Goal: Use online tool/utility: Utilize a website feature to perform a specific function

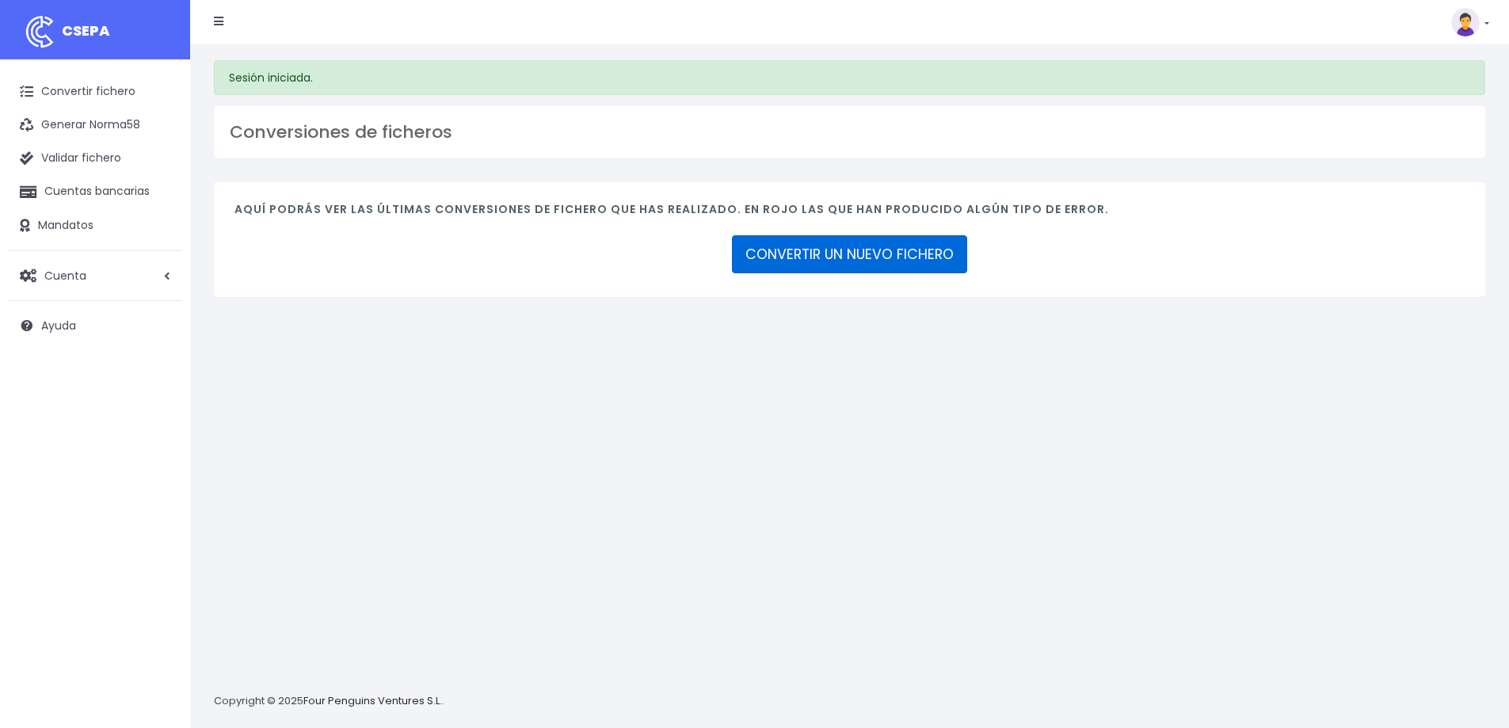
click at [916, 250] on link "CONVERTIR UN NUEVO FICHERO" at bounding box center [849, 254] width 235 height 38
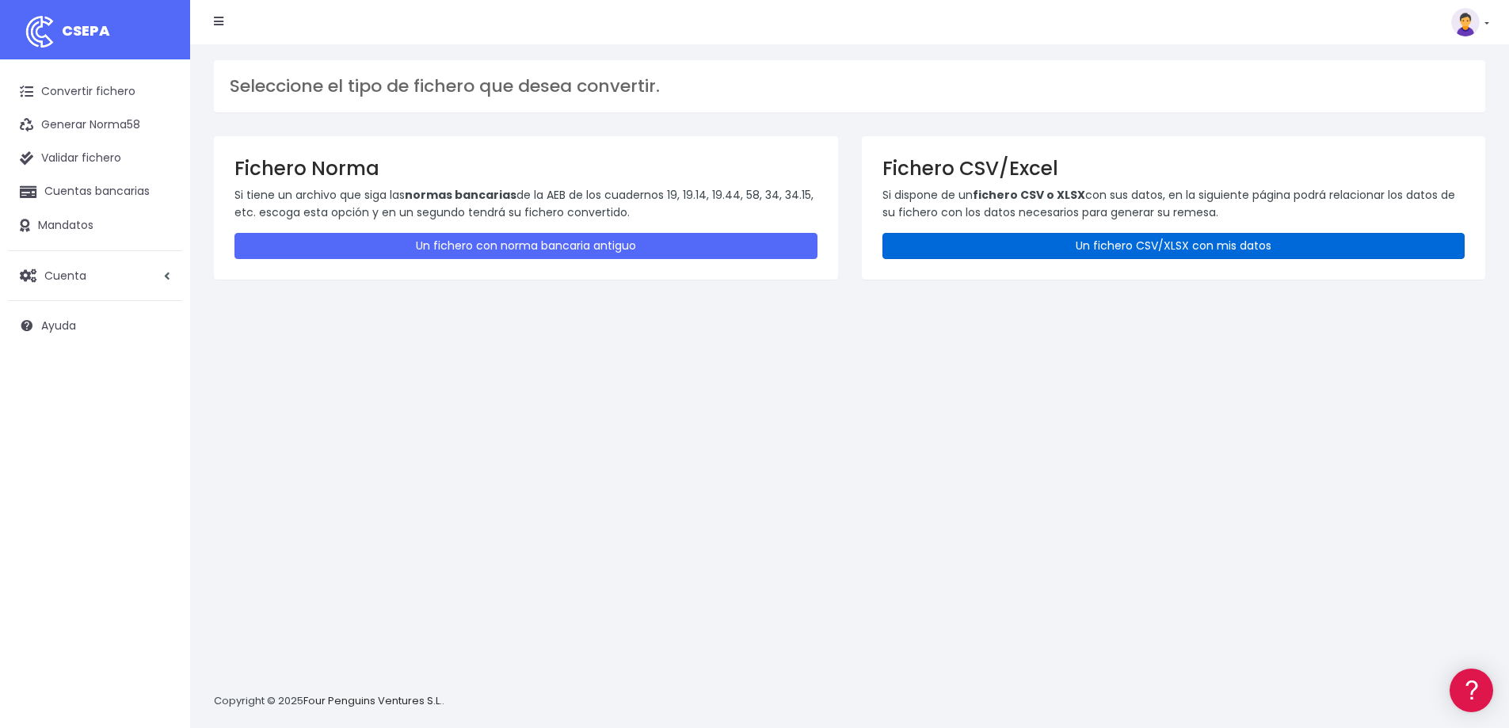
click at [1061, 240] on link "Un fichero CSV/XLSX con mis datos" at bounding box center [1173, 246] width 583 height 26
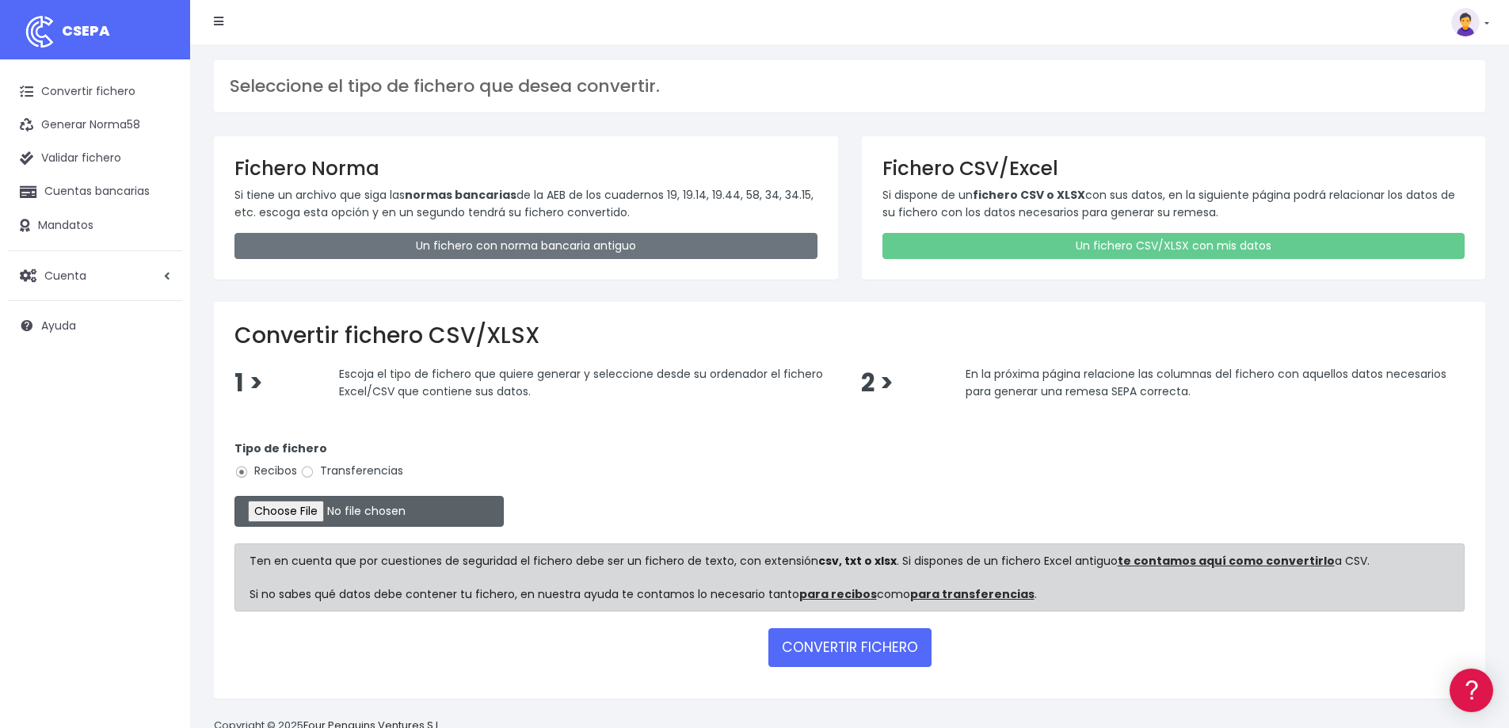
click at [320, 512] on input "file" at bounding box center [368, 511] width 269 height 31
type input "C:\fakepath\2025_09_01 remesa EASE - SETEMBRE A (cobrar dia 1); 11 rebuts, 1506…"
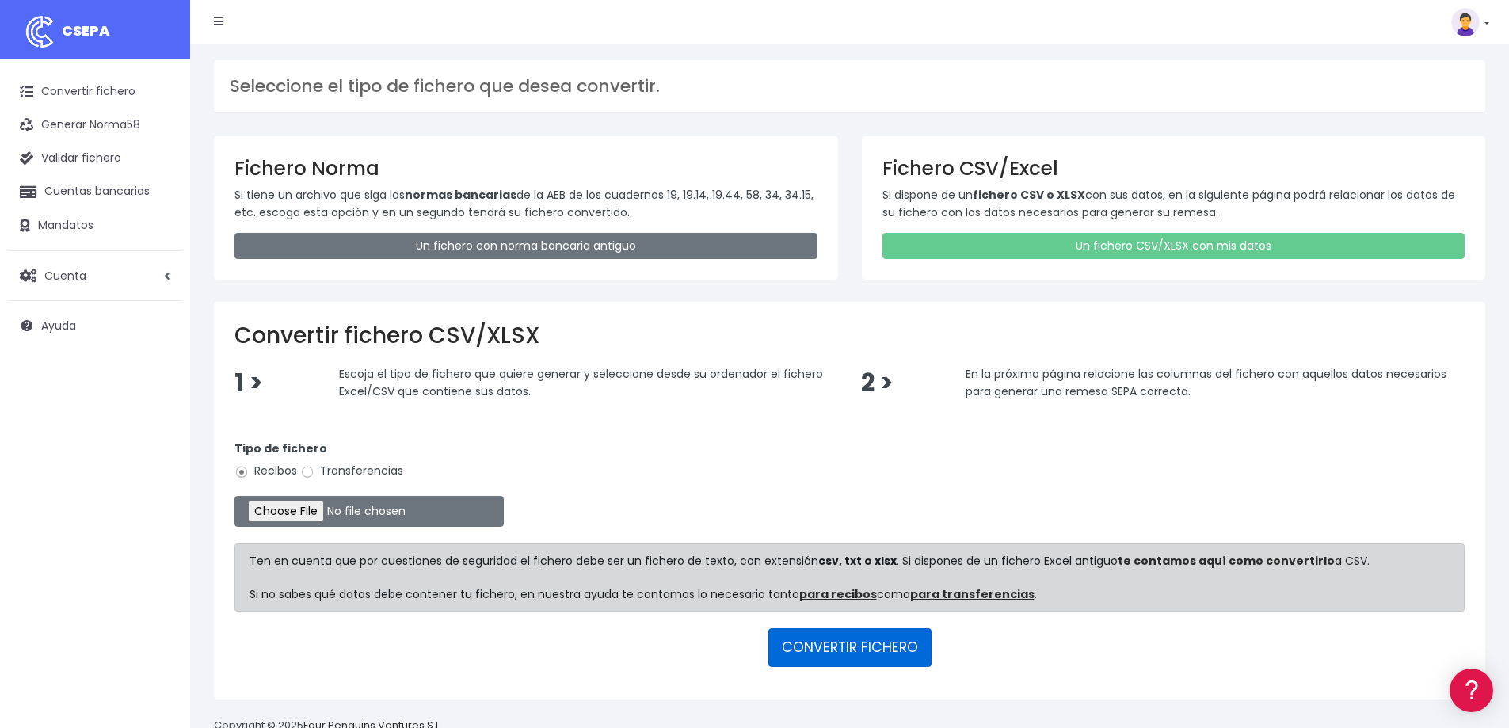
click at [870, 641] on button "CONVERTIR FICHERO" at bounding box center [849, 647] width 163 height 38
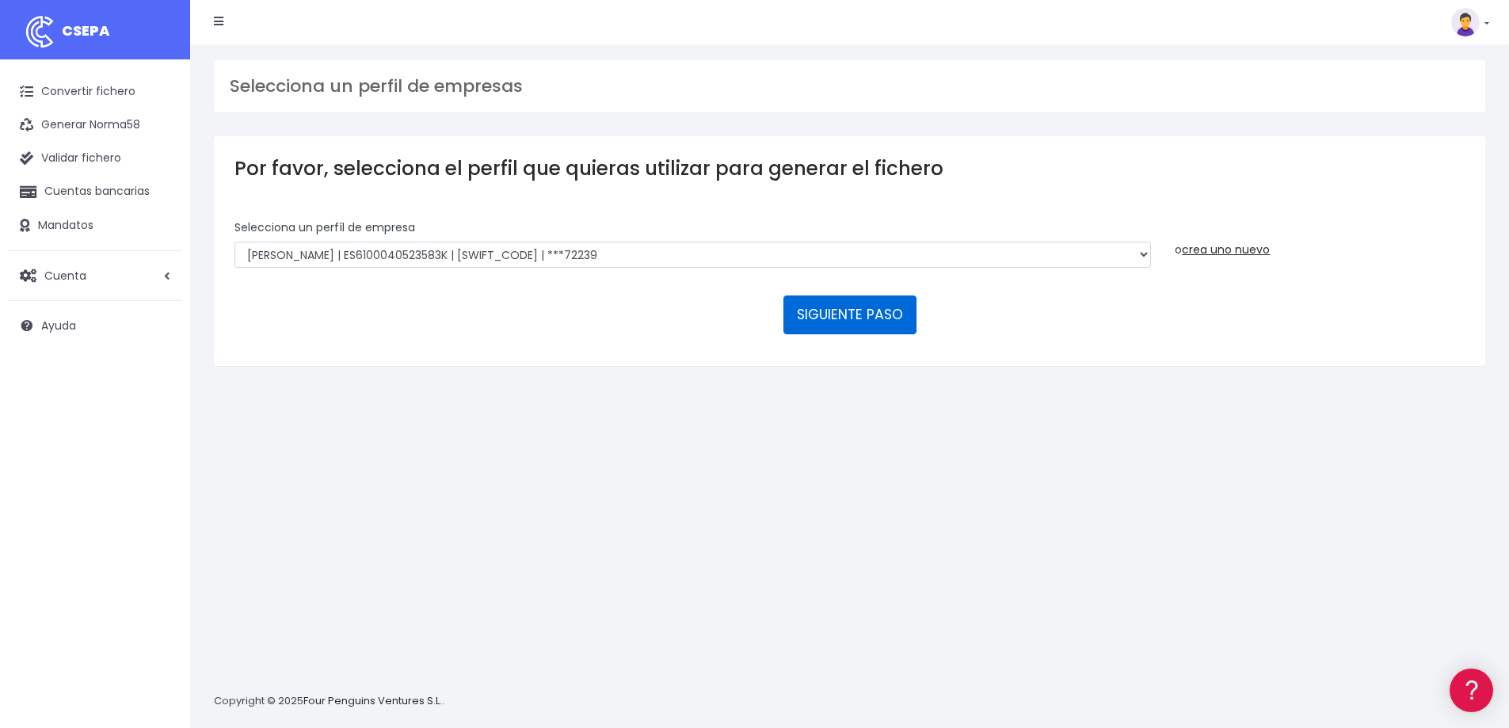
click at [899, 318] on button "SIGUIENTE PASO" at bounding box center [849, 314] width 133 height 38
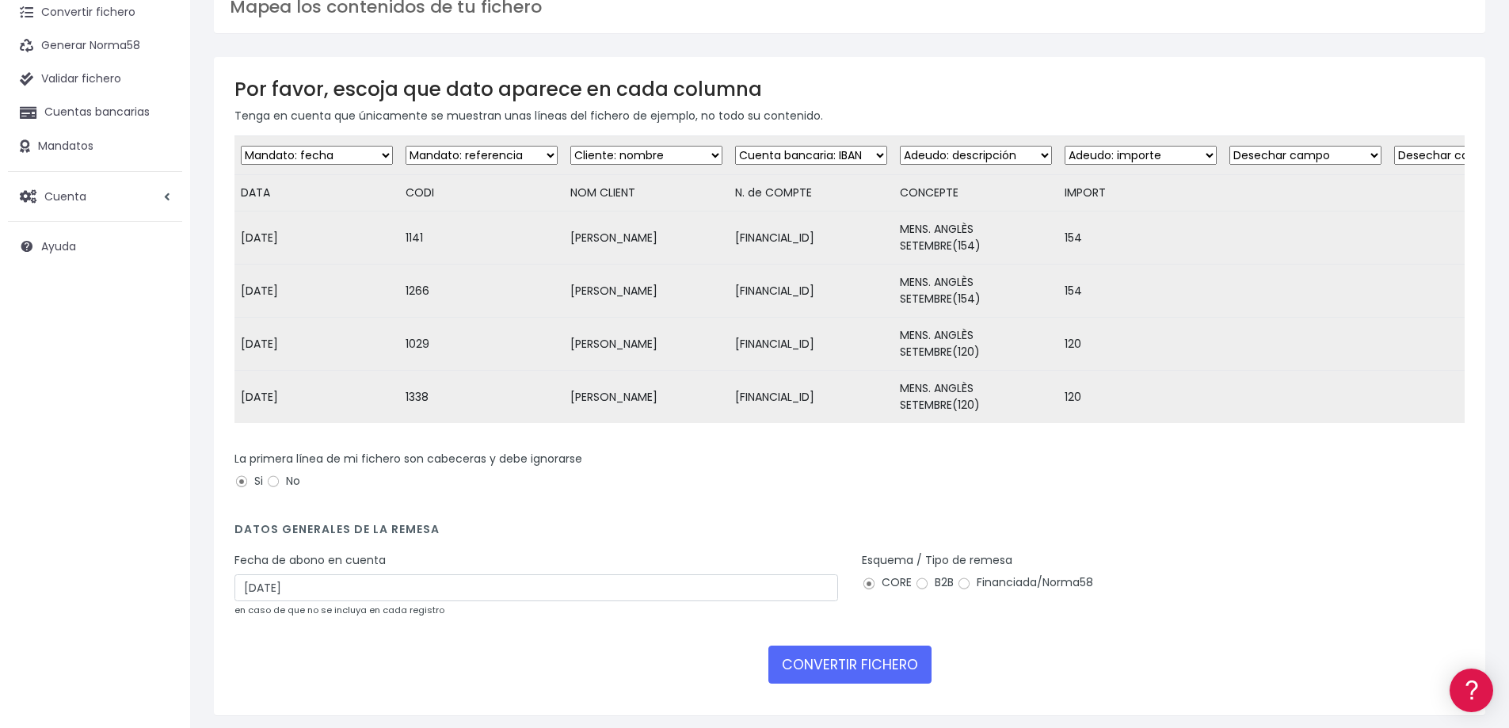
scroll to position [147, 0]
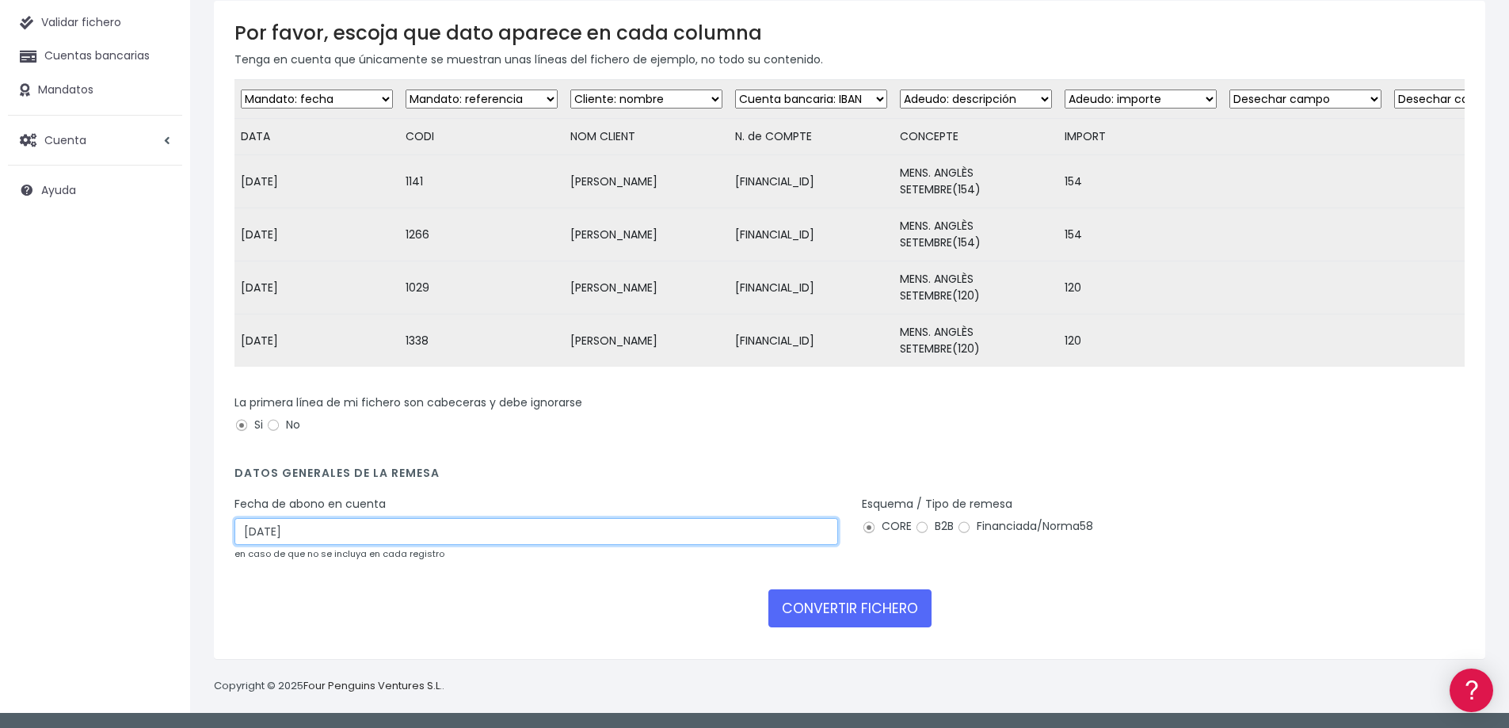
click at [328, 538] on input "23/08/2025" at bounding box center [535, 531] width 603 height 27
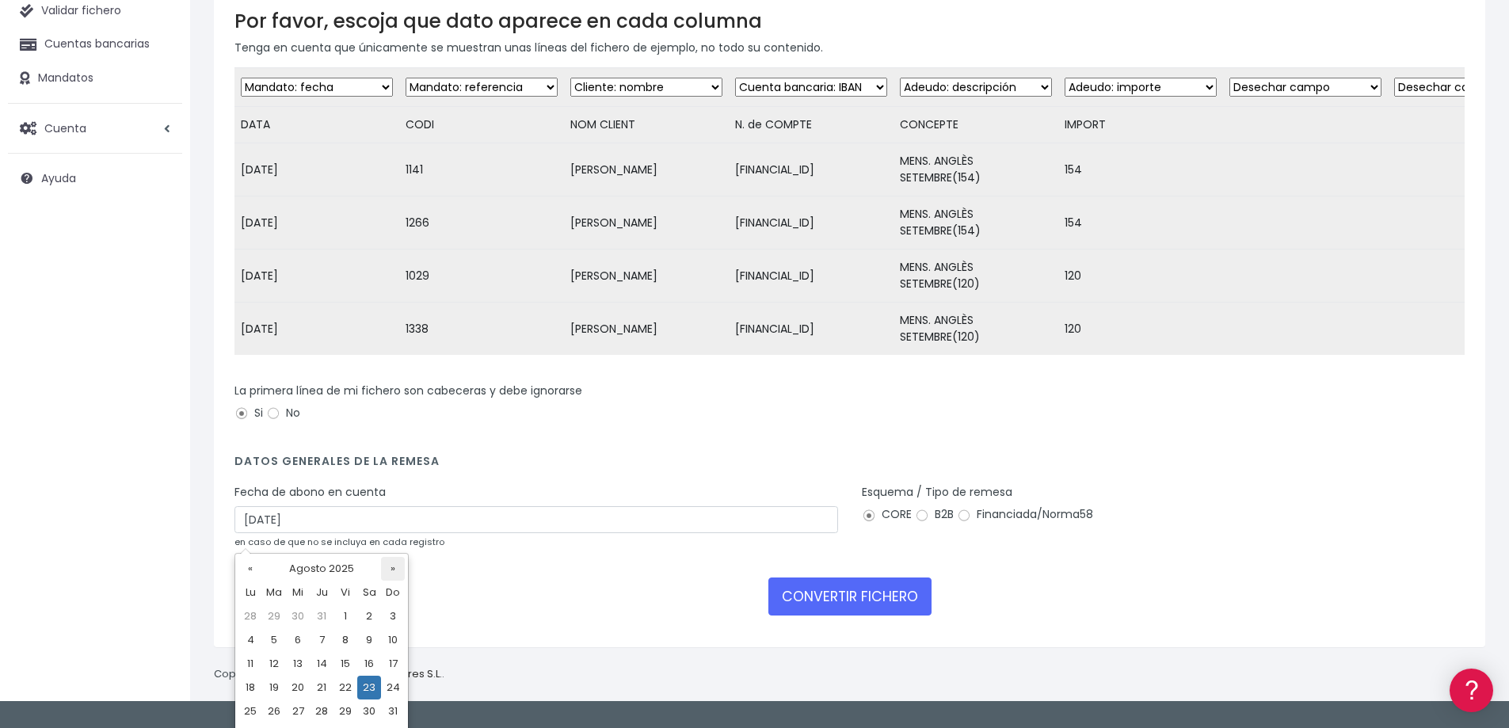
click at [391, 564] on th "»" at bounding box center [393, 569] width 24 height 24
click at [249, 640] on td "1" at bounding box center [250, 640] width 24 height 24
type input "01/09/2025"
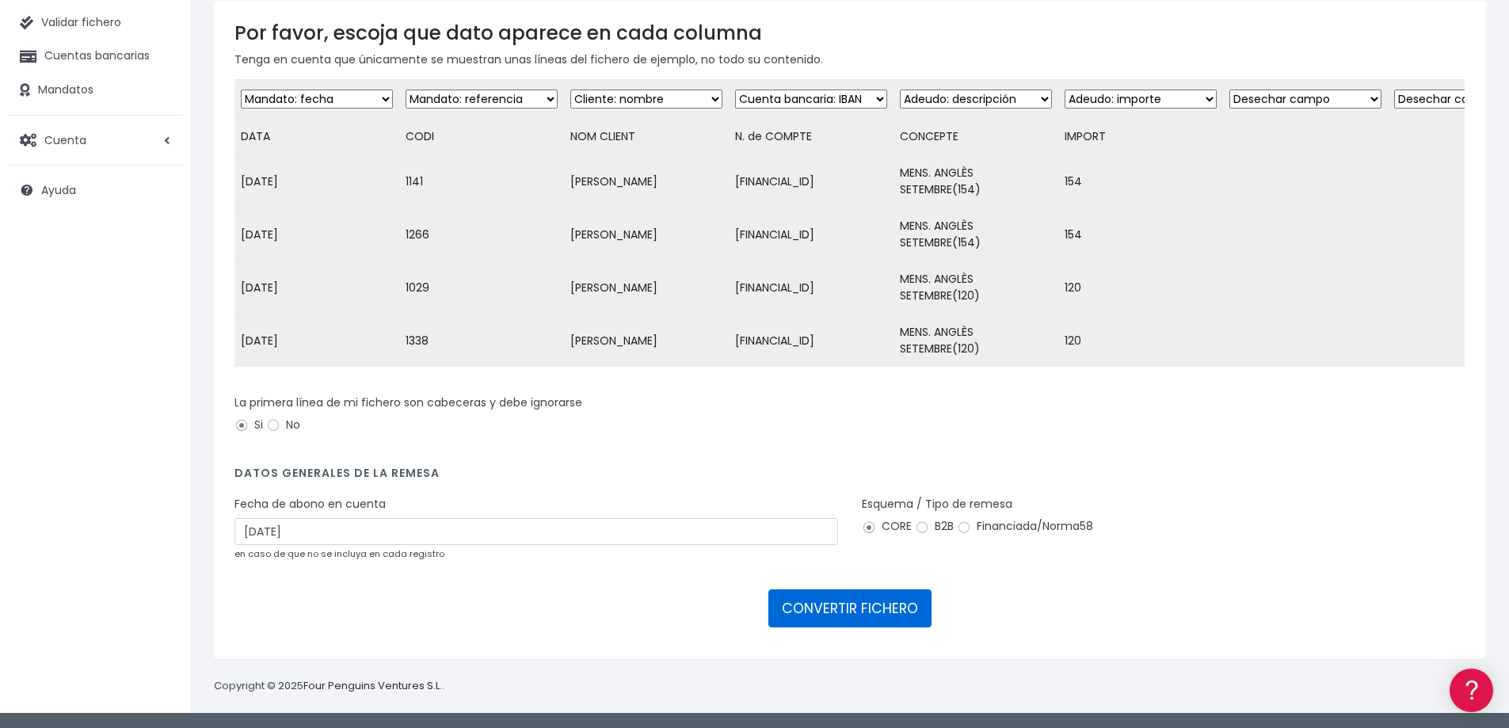
click at [861, 606] on button "CONVERTIR FICHERO" at bounding box center [849, 608] width 163 height 38
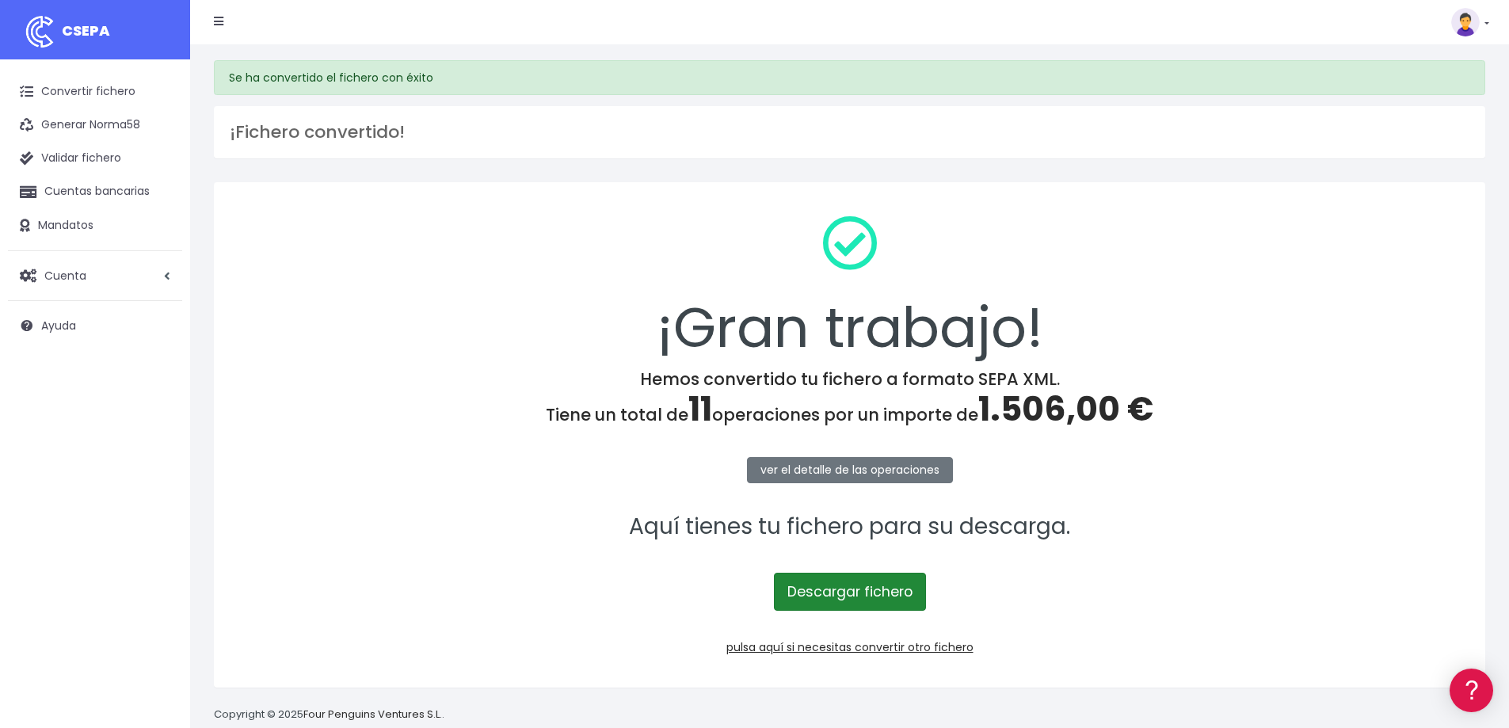
click at [896, 592] on link "Descargar fichero" at bounding box center [850, 592] width 152 height 38
click at [384, 400] on h4 "Hemos convertido tu fichero a formato SEPA XML. Tiene un total de 11 operacione…" at bounding box center [849, 399] width 1230 height 60
click at [826, 648] on link "pulsa aquí si necesitas convertir otro fichero" at bounding box center [849, 647] width 247 height 16
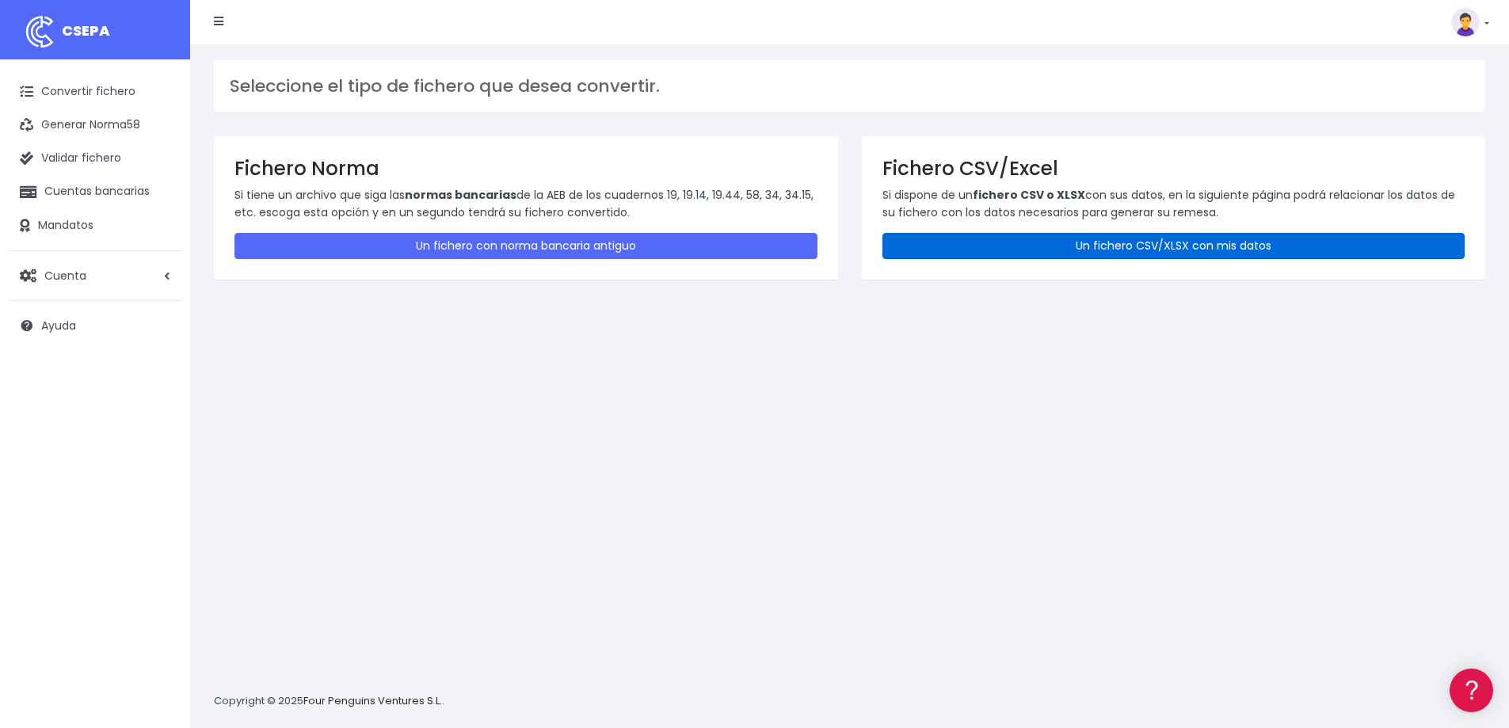
click at [1156, 238] on link "Un fichero CSV/XLSX con mis datos" at bounding box center [1173, 246] width 583 height 26
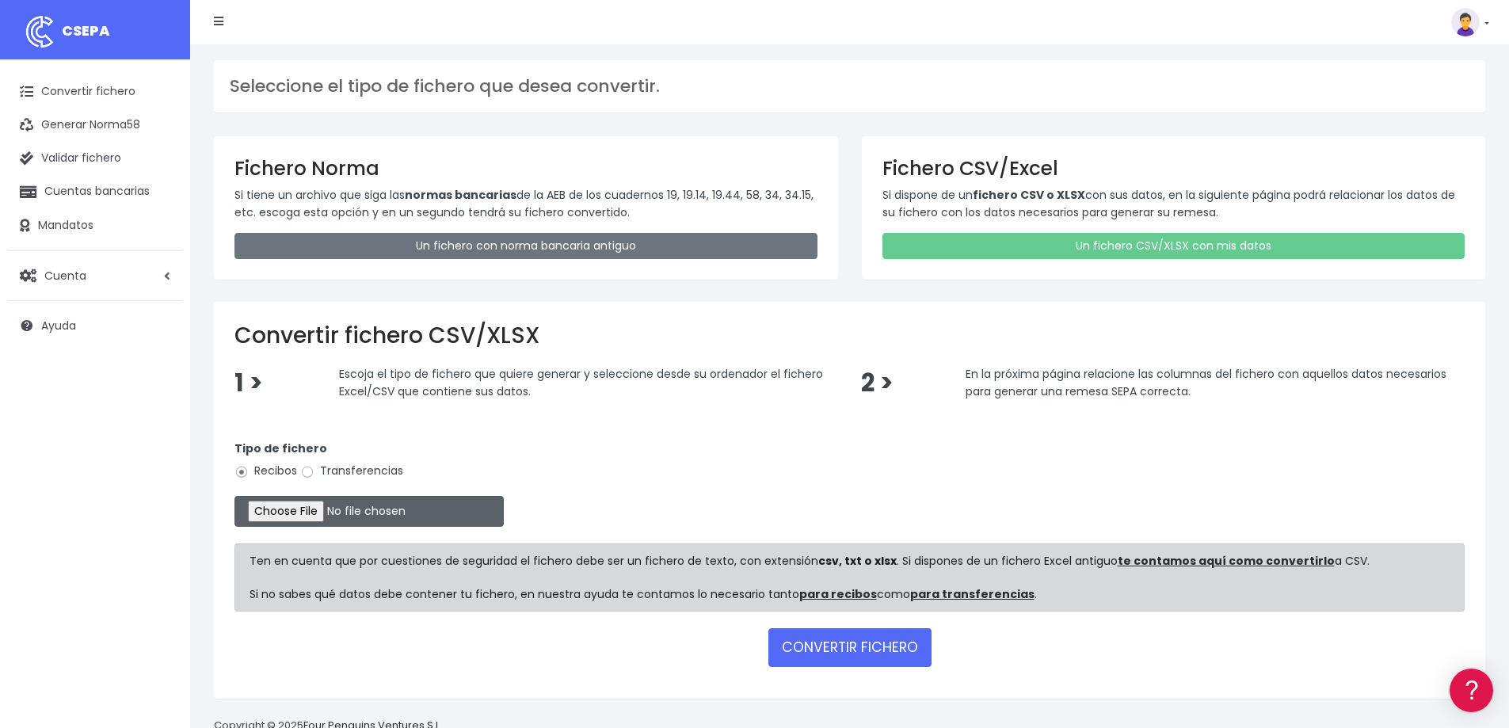
click at [356, 510] on input "file" at bounding box center [368, 511] width 269 height 31
type input "C:\fakepath\2025_09_01 remesa EASE - SETEMBRE B (cobrar dia 1); 1 rebuts, 824€,…"
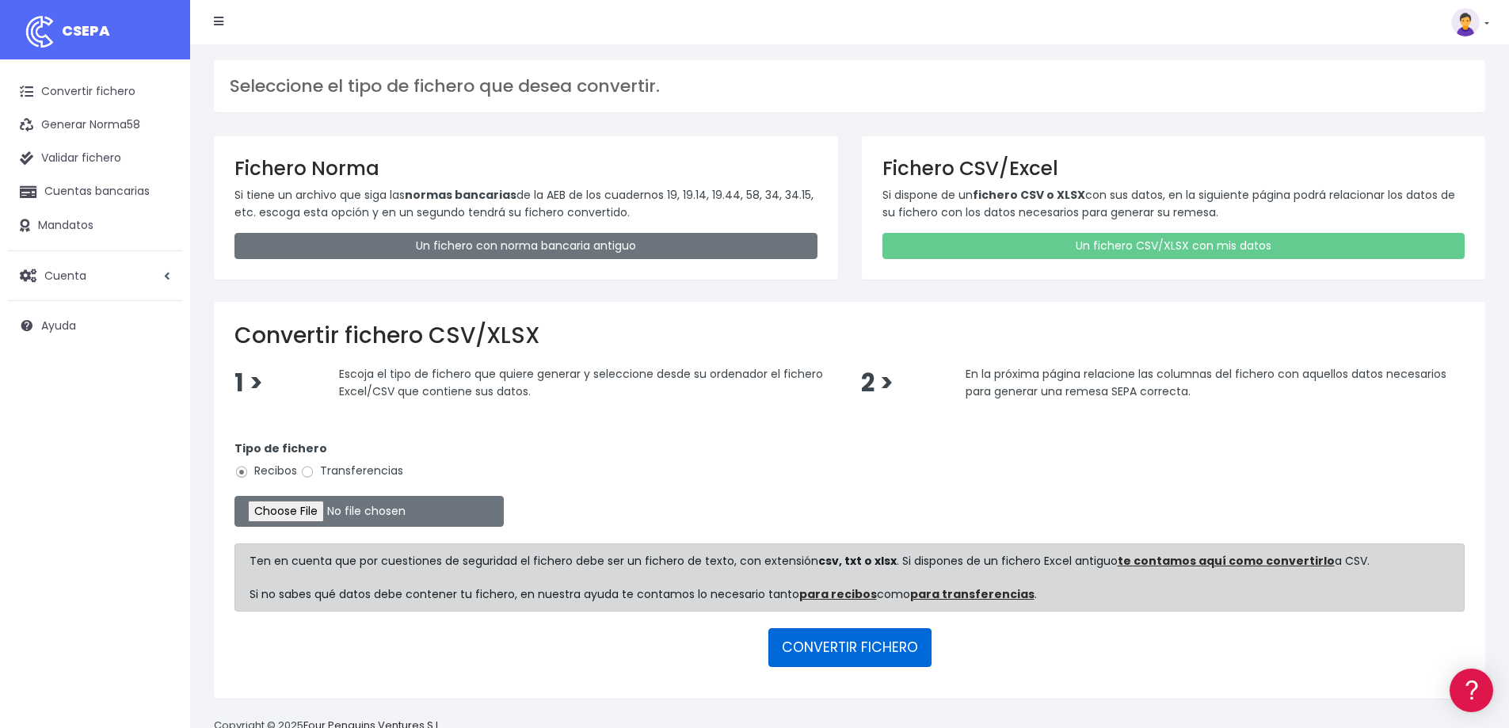
click at [835, 650] on button "CONVERTIR FICHERO" at bounding box center [849, 647] width 163 height 38
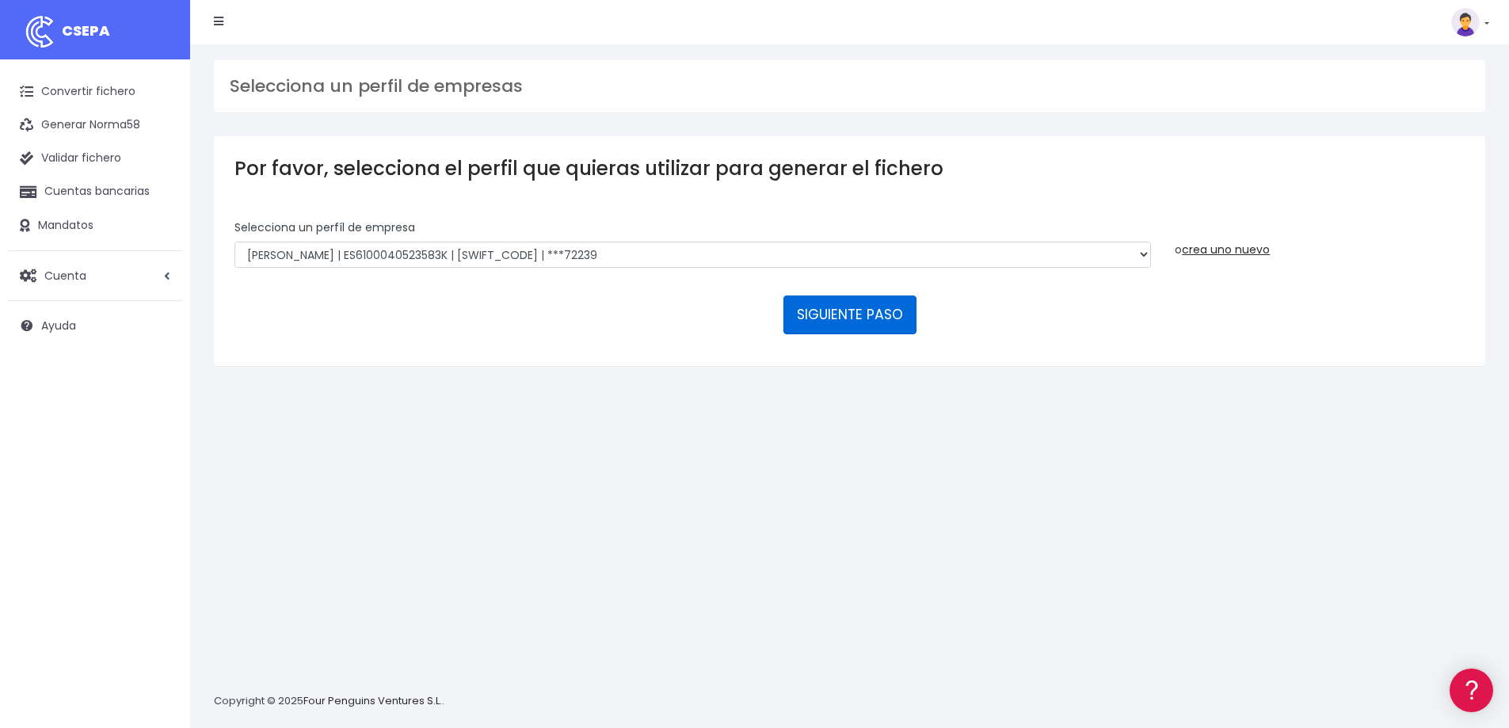
click at [867, 303] on button "SIGUIENTE PASO" at bounding box center [849, 314] width 133 height 38
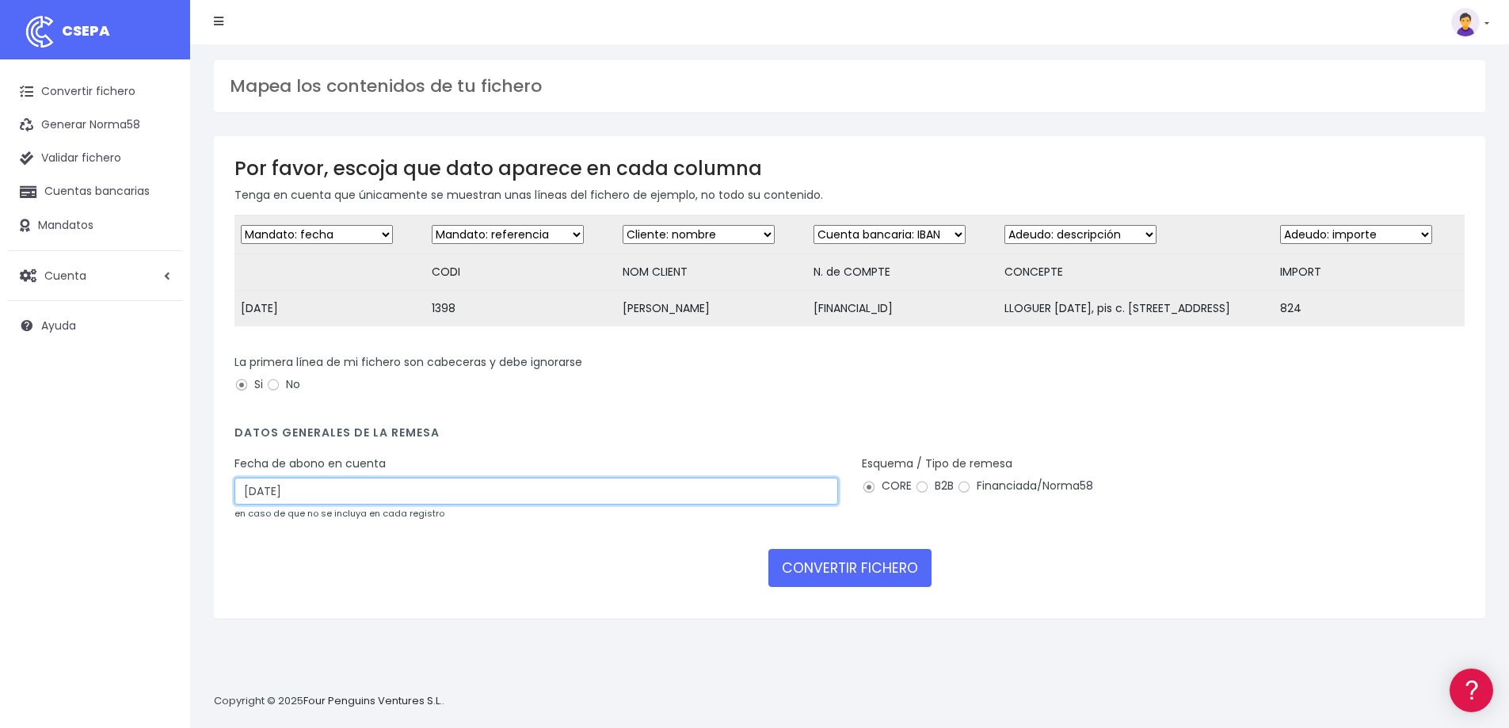
click at [512, 499] on input "[DATE]" at bounding box center [535, 491] width 603 height 27
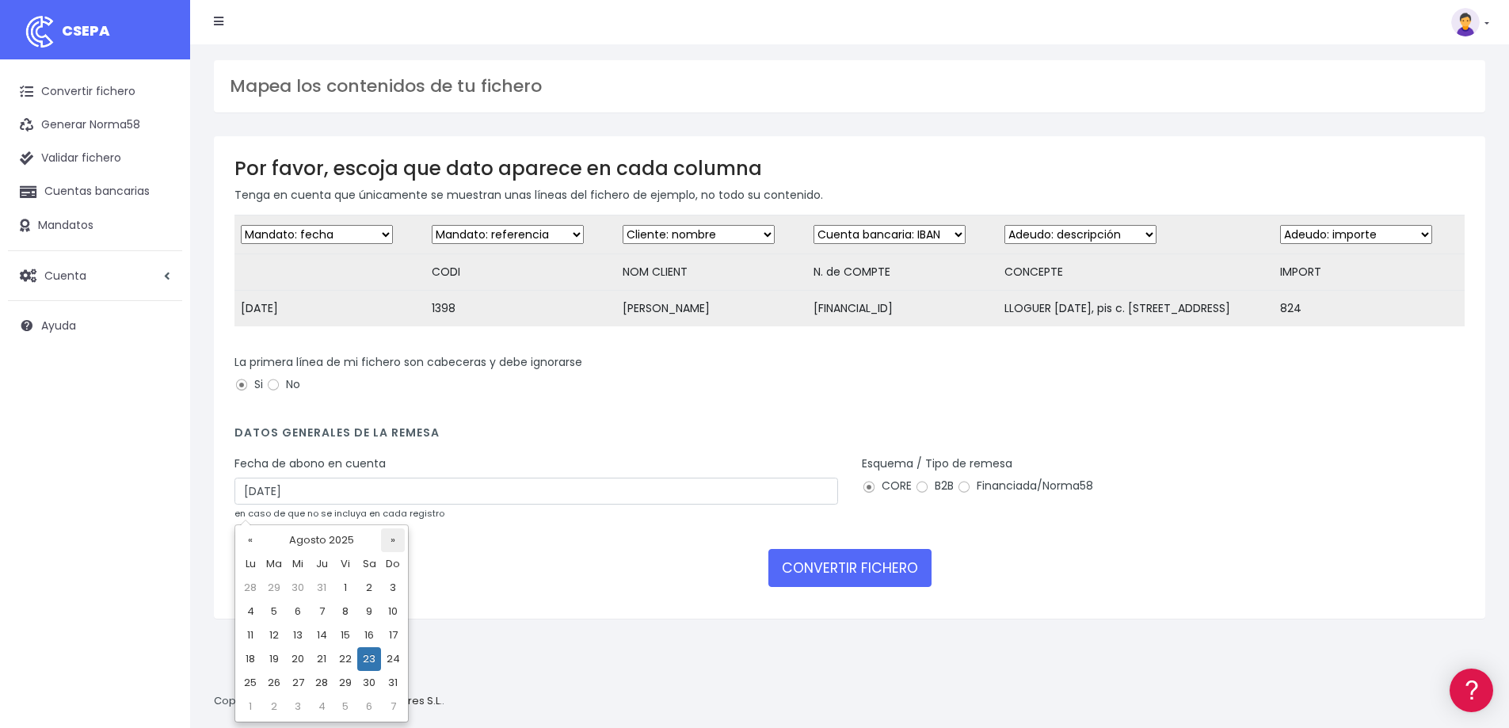
click at [392, 543] on th "»" at bounding box center [393, 540] width 24 height 24
click at [250, 606] on td "1" at bounding box center [250, 611] width 24 height 24
type input "01/09/2025"
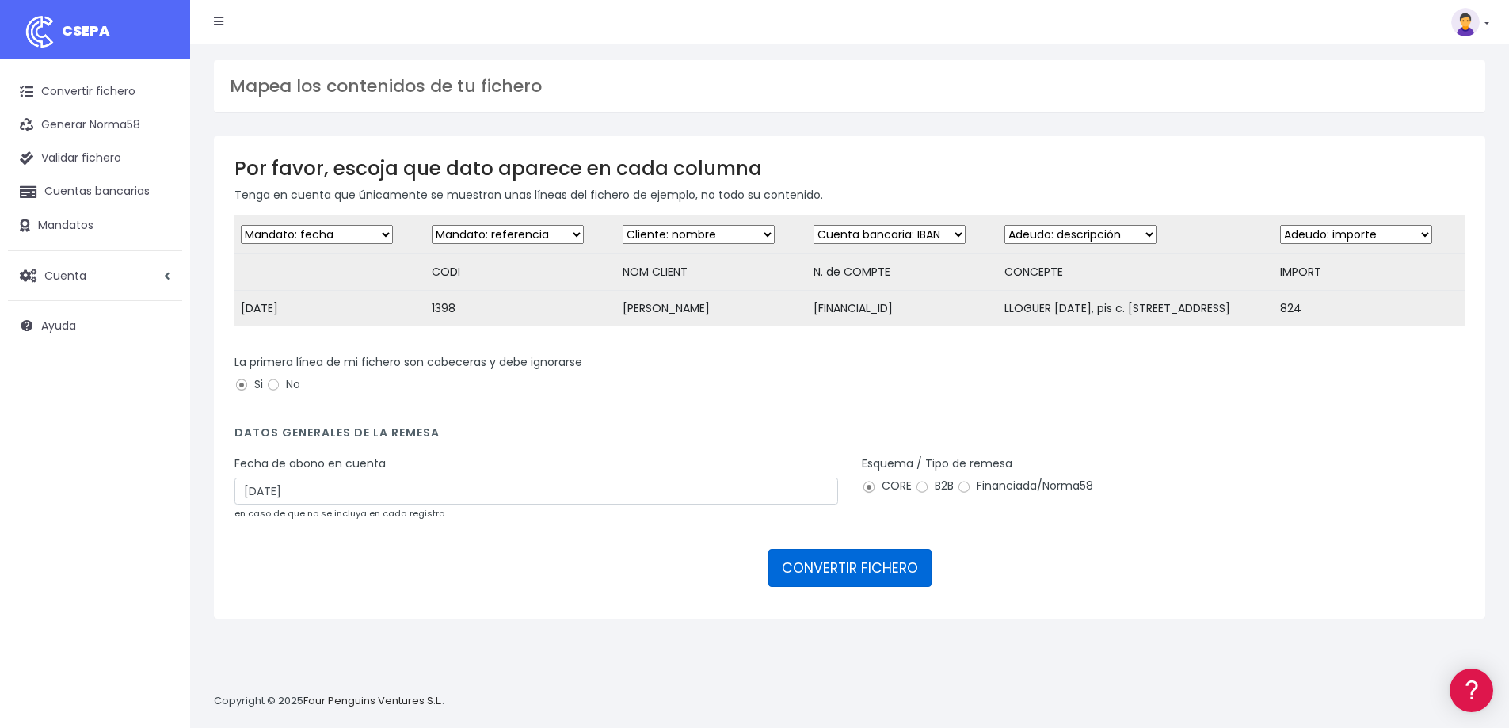
click at [894, 578] on button "CONVERTIR FICHERO" at bounding box center [849, 568] width 163 height 38
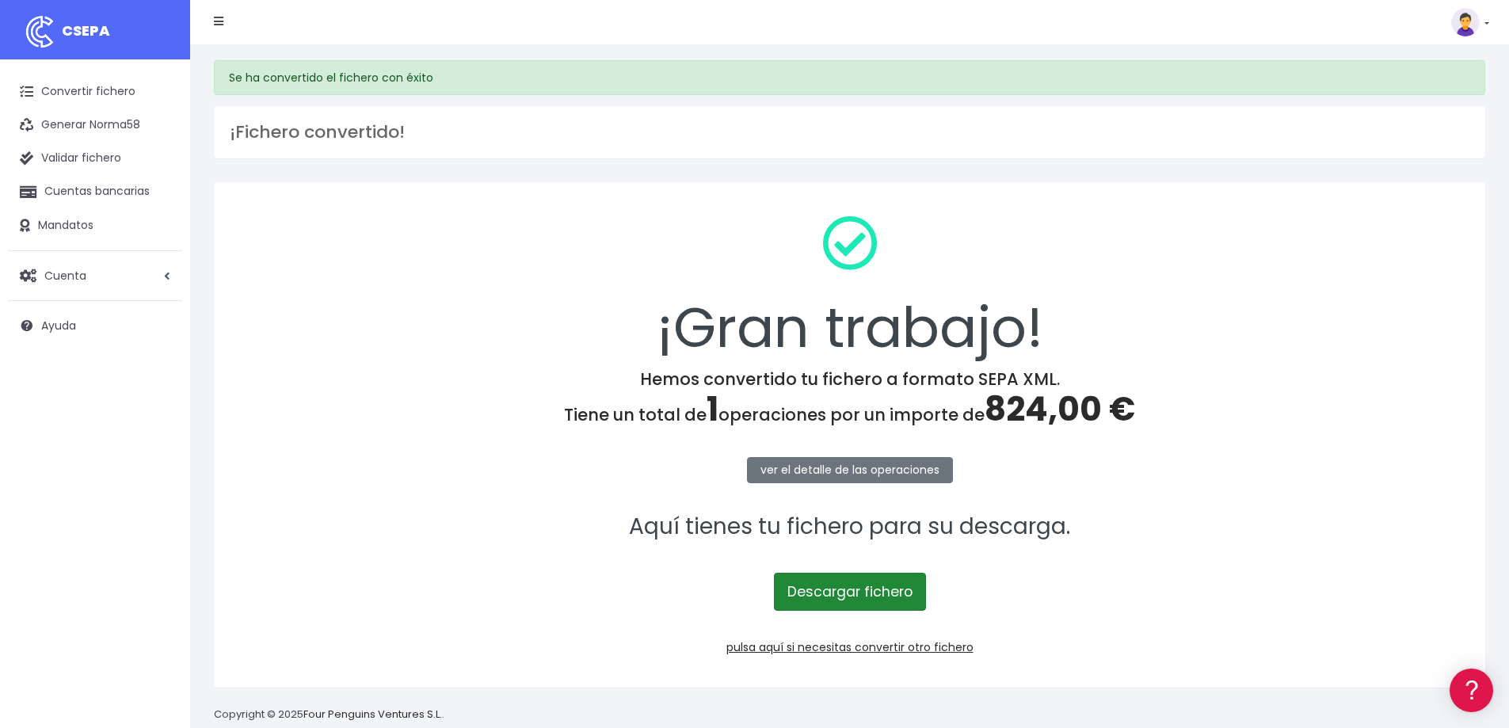
click at [874, 593] on link "Descargar fichero" at bounding box center [850, 592] width 152 height 38
